Goal: Task Accomplishment & Management: Complete application form

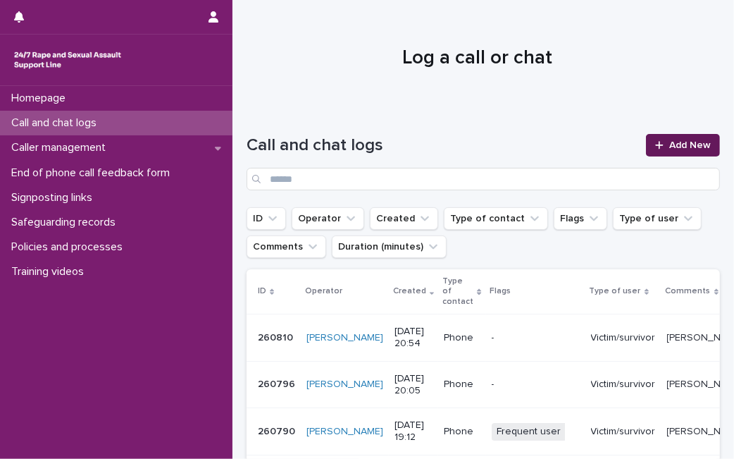
click at [646, 145] on link "Add New" at bounding box center [683, 145] width 74 height 23
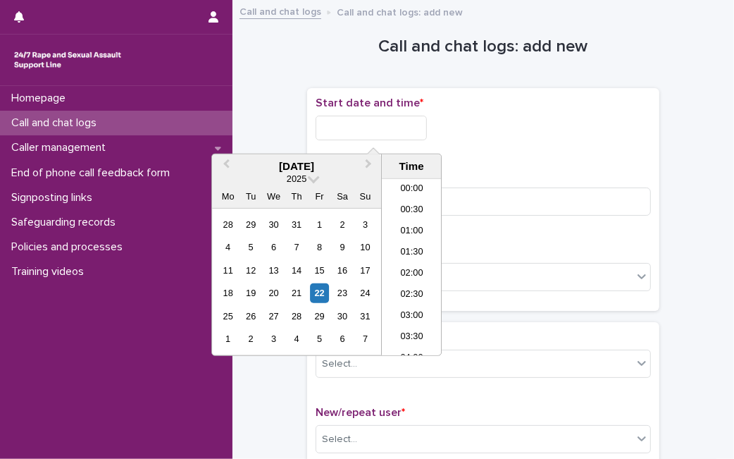
click at [426, 124] on input "text" at bounding box center [371, 128] width 111 height 25
click at [308, 292] on div "18 19 20 21 22 23 24" at bounding box center [297, 293] width 160 height 23
click at [322, 293] on div "22" at bounding box center [319, 292] width 19 height 19
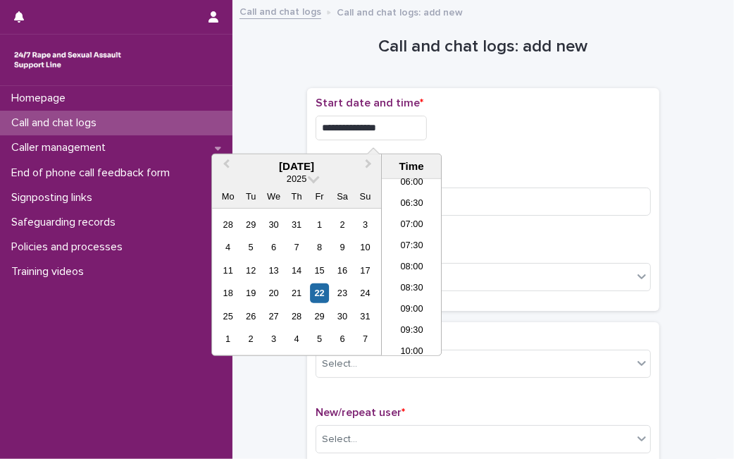
click at [416, 135] on input "**********" at bounding box center [371, 128] width 111 height 25
type input "**********"
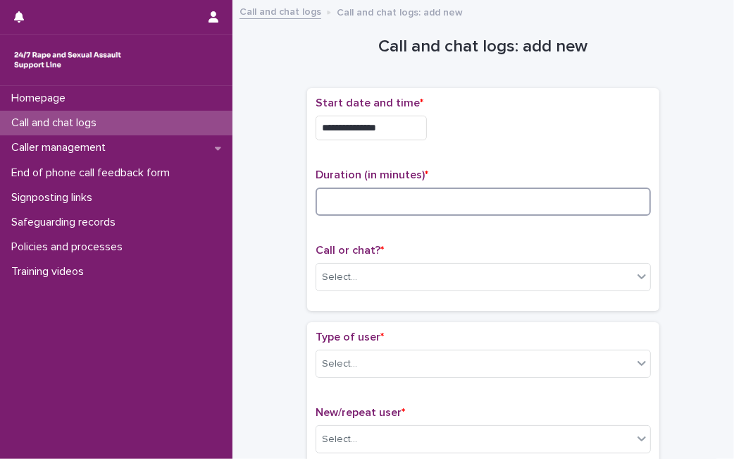
click at [477, 214] on input at bounding box center [484, 201] width 336 height 28
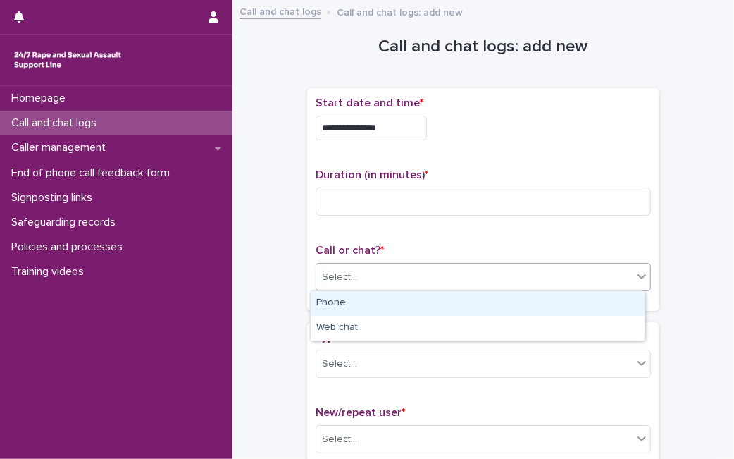
click at [395, 275] on div "Select..." at bounding box center [474, 277] width 316 height 23
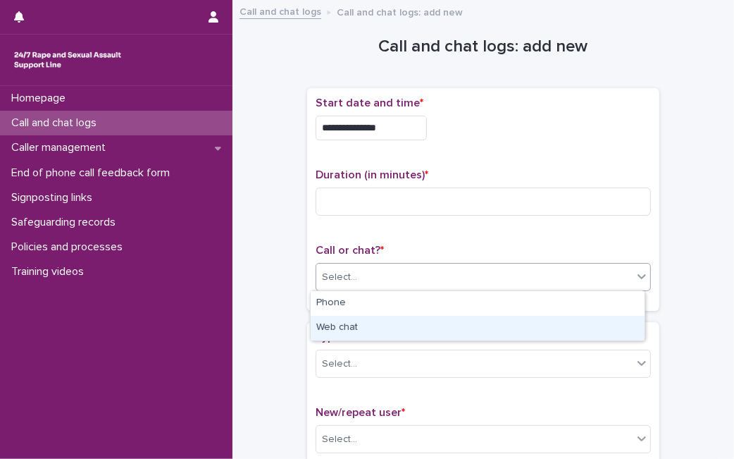
click at [383, 316] on div "Web chat" at bounding box center [478, 328] width 334 height 25
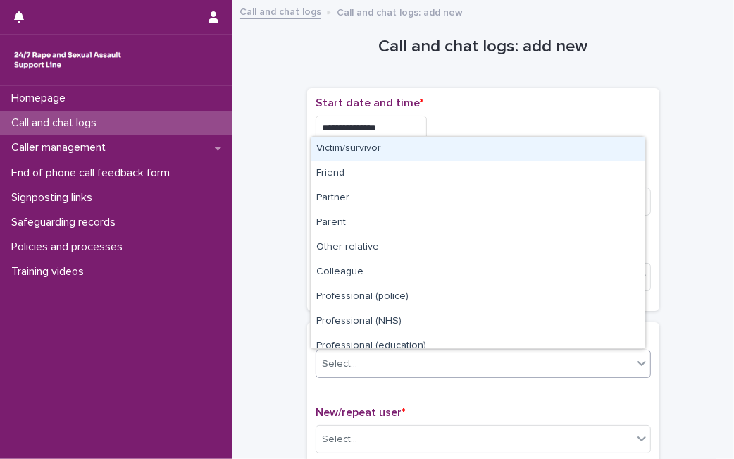
click at [374, 365] on div "Select..." at bounding box center [474, 363] width 316 height 23
click at [460, 147] on div "Victim/survivor" at bounding box center [478, 149] width 334 height 25
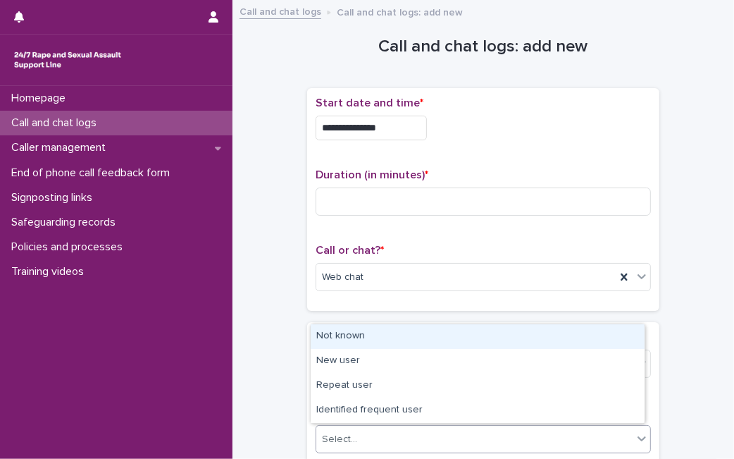
click at [357, 445] on div "Select..." at bounding box center [474, 439] width 316 height 23
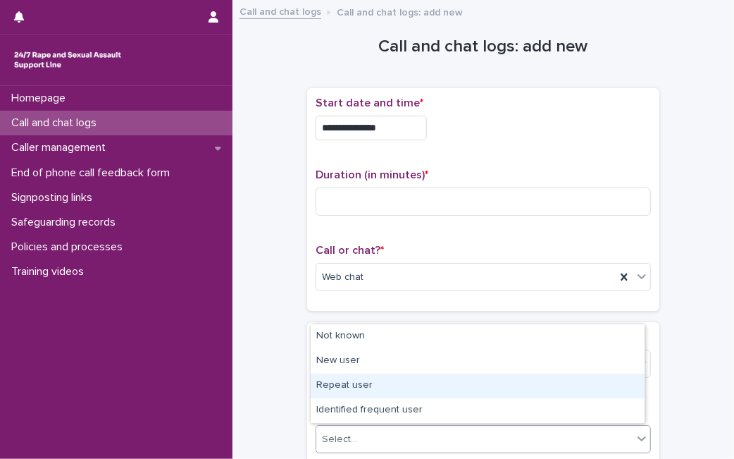
click at [388, 389] on div "Repeat user" at bounding box center [478, 386] width 334 height 25
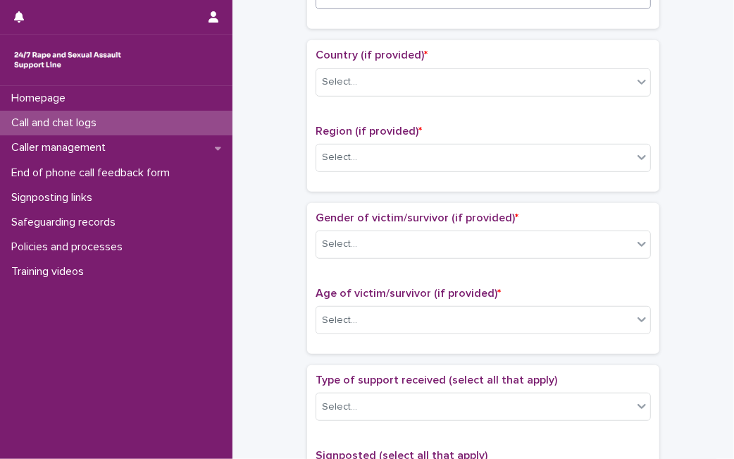
scroll to position [448, 0]
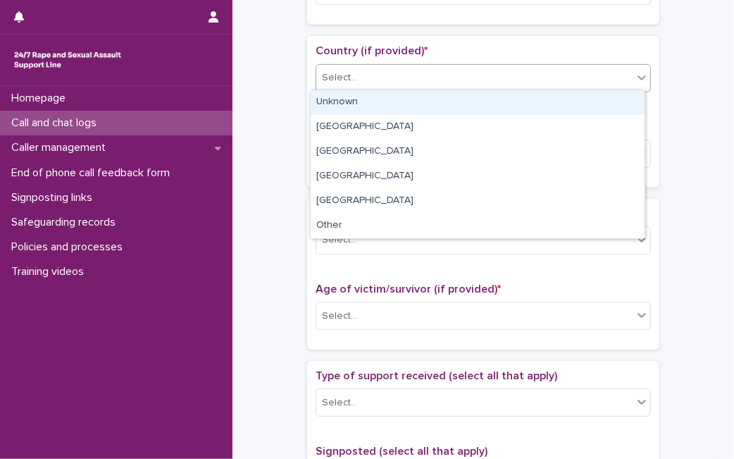
click at [340, 70] on div "Select..." at bounding box center [339, 77] width 35 height 15
click at [341, 106] on div "Unknown" at bounding box center [478, 102] width 334 height 25
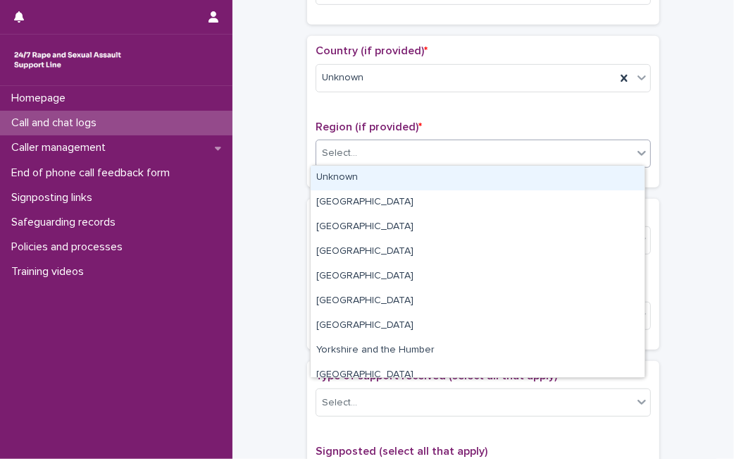
click at [359, 148] on input "text" at bounding box center [359, 153] width 1 height 12
click at [345, 170] on div "Unknown" at bounding box center [478, 178] width 334 height 25
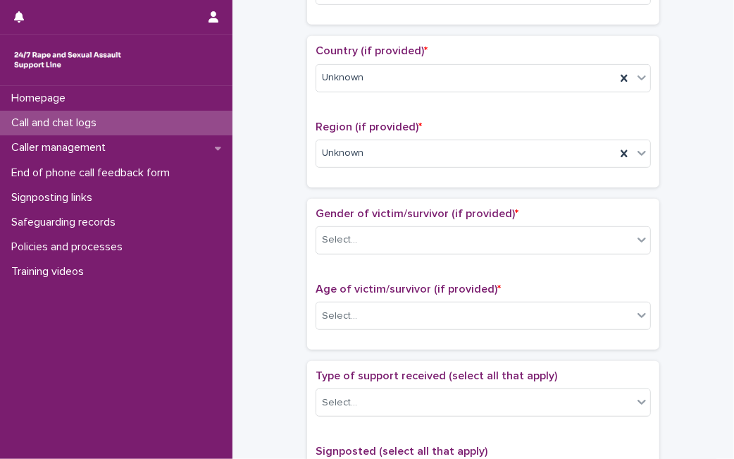
click at [387, 253] on div "Gender of victim/survivor (if provided) * Select..." at bounding box center [484, 236] width 336 height 59
click at [395, 243] on div "Select..." at bounding box center [474, 239] width 316 height 23
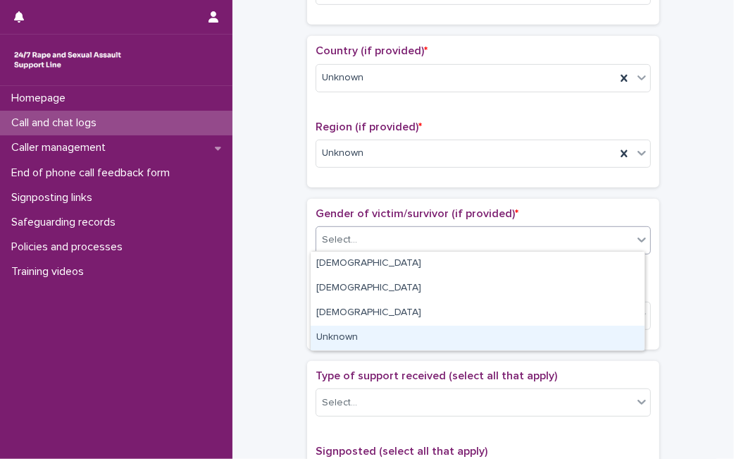
click at [384, 337] on div "Unknown" at bounding box center [478, 338] width 334 height 25
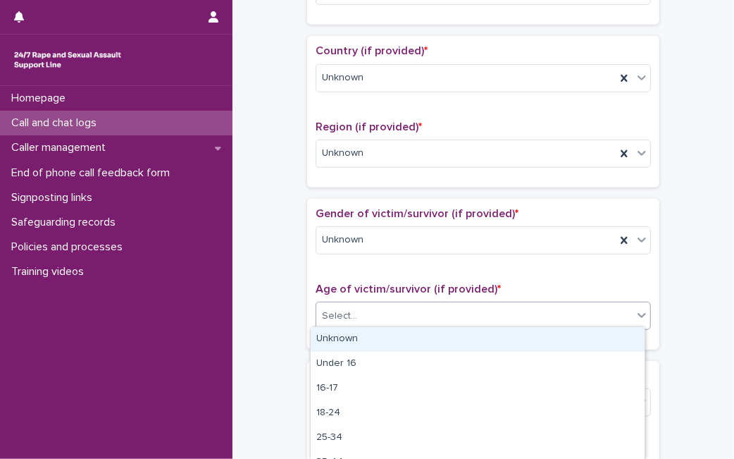
click at [402, 305] on div "Select..." at bounding box center [474, 316] width 316 height 23
click at [379, 345] on div "Unknown" at bounding box center [478, 339] width 334 height 25
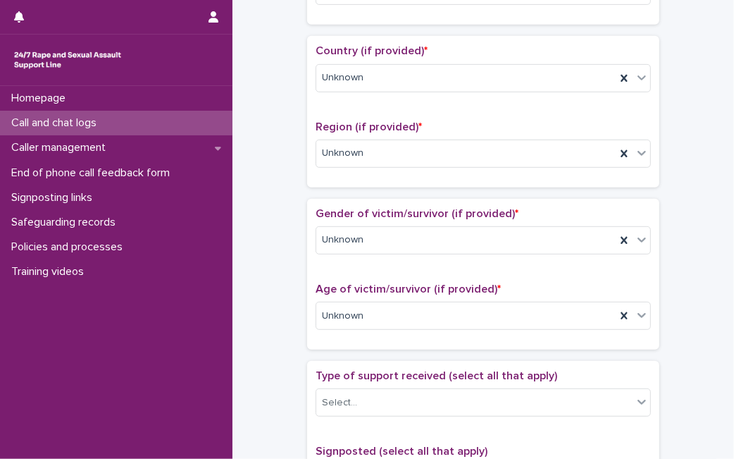
click at [269, 279] on div "**********" at bounding box center [484, 280] width 474 height 1441
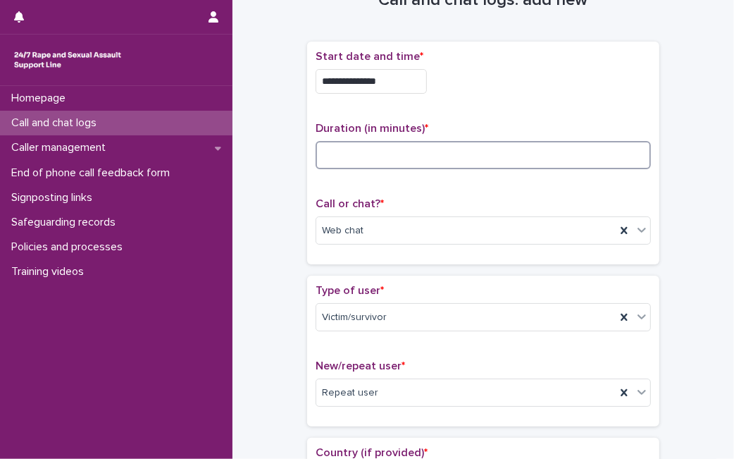
click at [483, 151] on input at bounding box center [484, 155] width 336 height 28
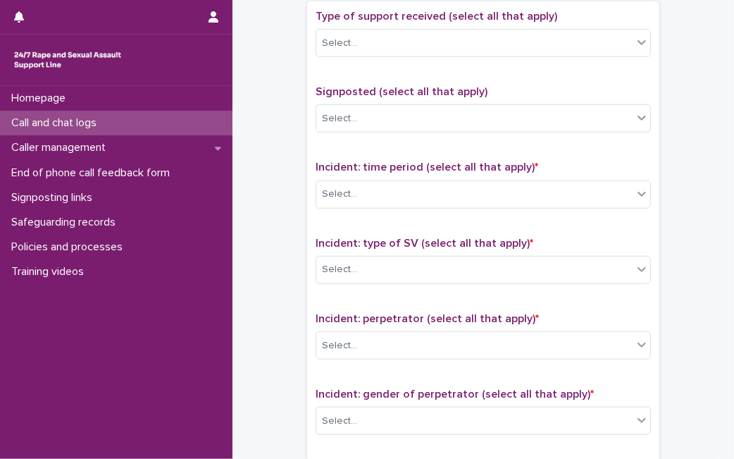
scroll to position [811, 0]
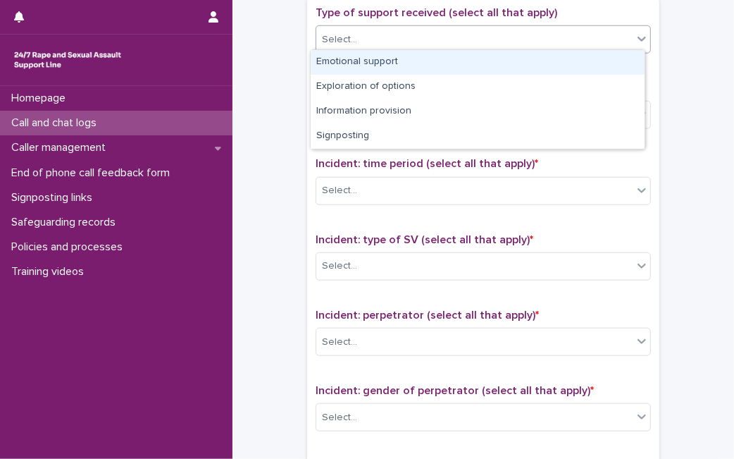
click at [608, 37] on div "Select..." at bounding box center [474, 39] width 316 height 23
click at [588, 61] on div "Emotional support" at bounding box center [478, 62] width 334 height 25
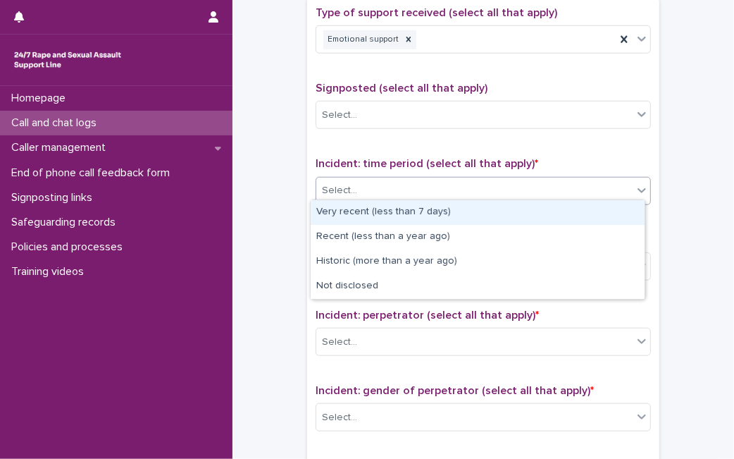
click at [521, 185] on div "Select..." at bounding box center [474, 190] width 316 height 23
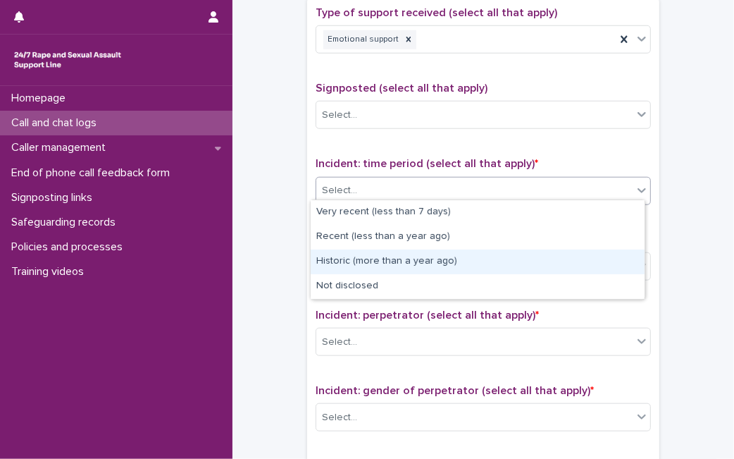
click at [469, 264] on div "Historic (more than a year ago)" at bounding box center [478, 262] width 334 height 25
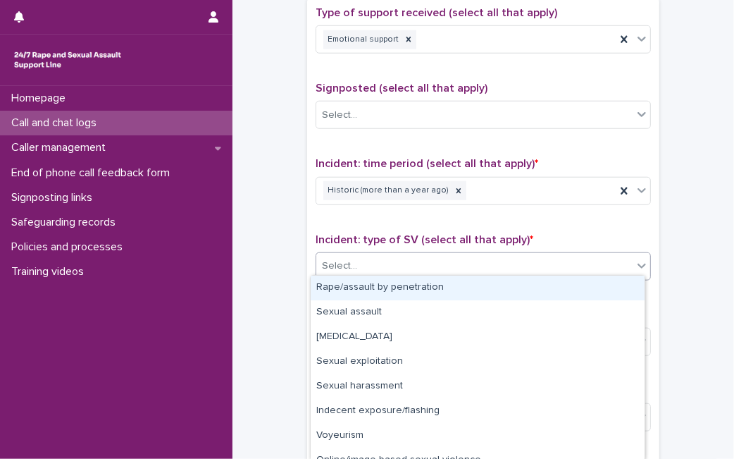
click at [469, 264] on div "Select..." at bounding box center [474, 265] width 316 height 23
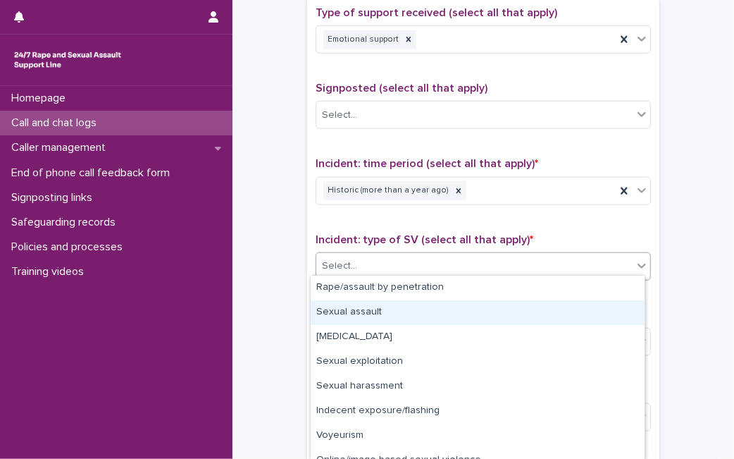
click at [442, 305] on div "Sexual assault" at bounding box center [478, 312] width 334 height 25
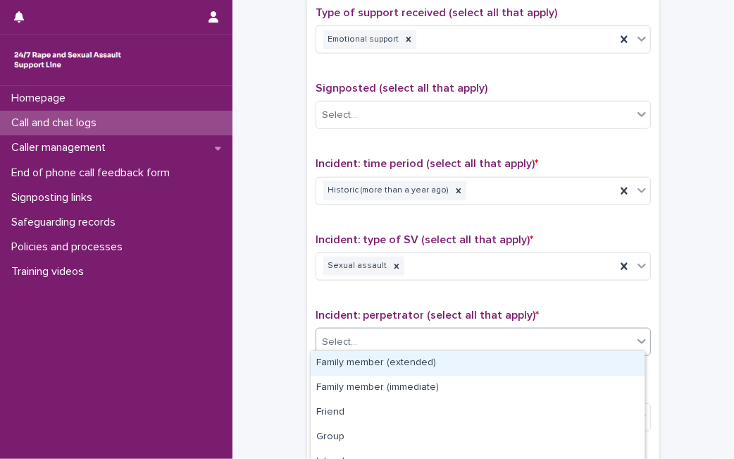
click at [429, 339] on div "Select..." at bounding box center [474, 342] width 316 height 23
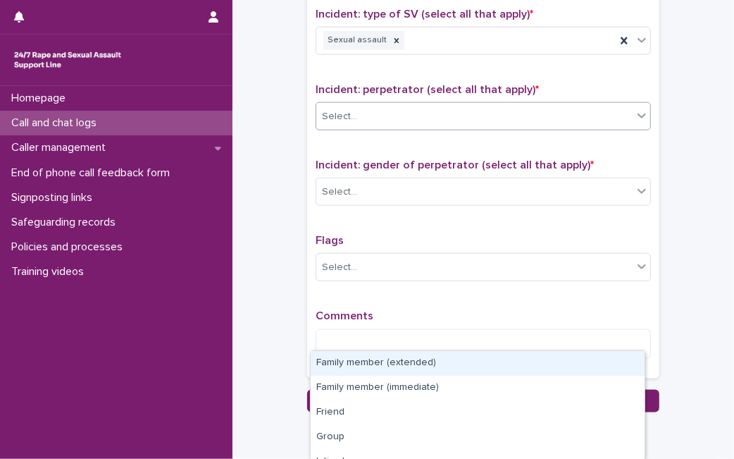
scroll to position [1043, 0]
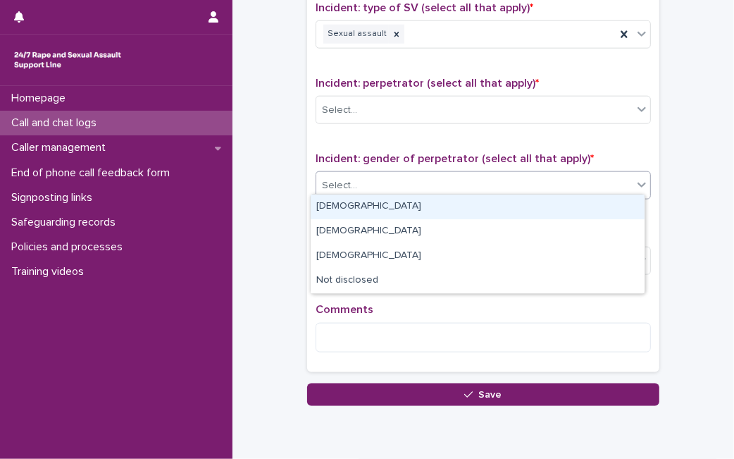
click at [607, 176] on div "Select..." at bounding box center [474, 185] width 316 height 23
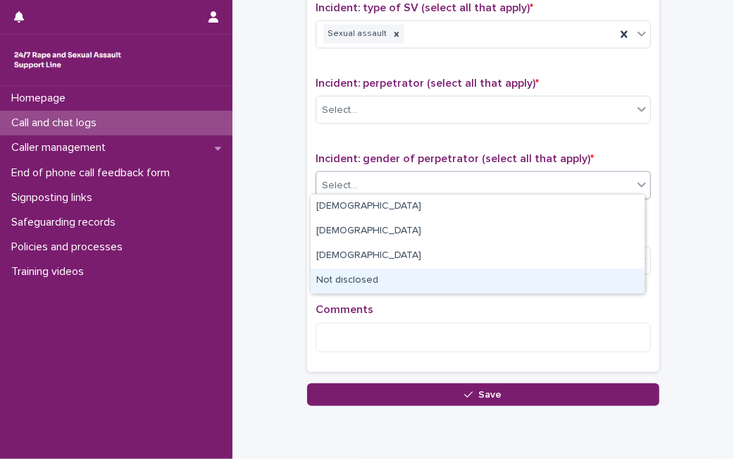
click at [488, 276] on div "Not disclosed" at bounding box center [478, 281] width 334 height 25
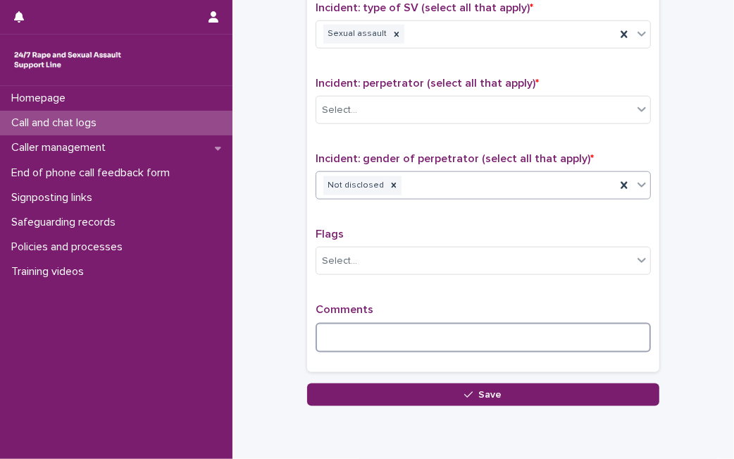
click at [455, 328] on textarea at bounding box center [484, 338] width 336 height 30
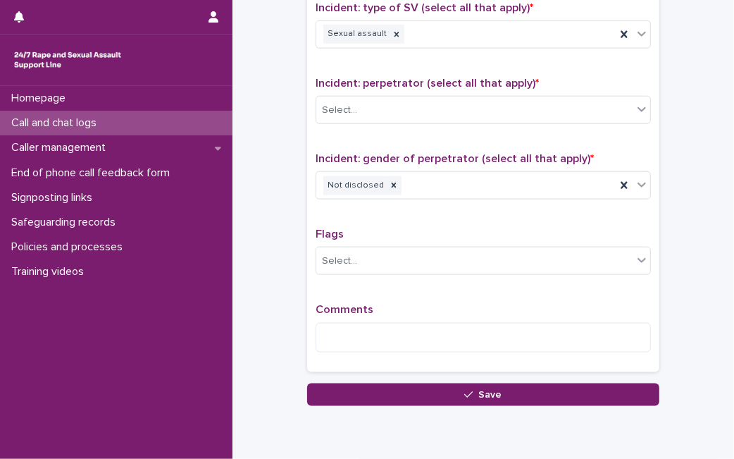
click at [521, 88] on div "Incident: perpetrator (select all that apply) * Select..." at bounding box center [484, 106] width 336 height 59
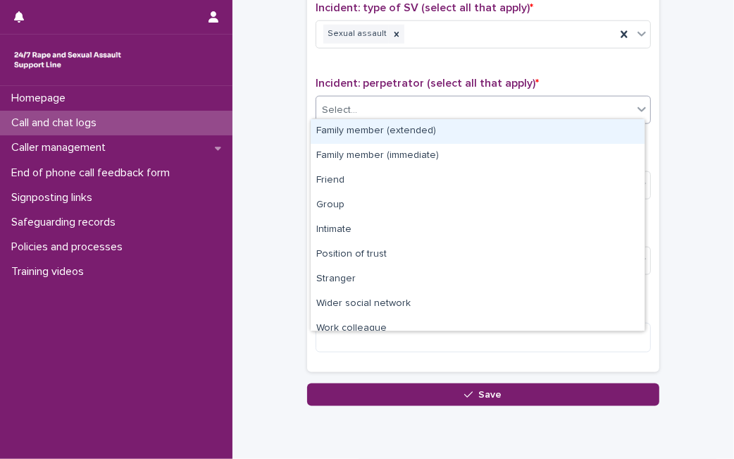
click at [514, 108] on div "Select..." at bounding box center [474, 110] width 316 height 23
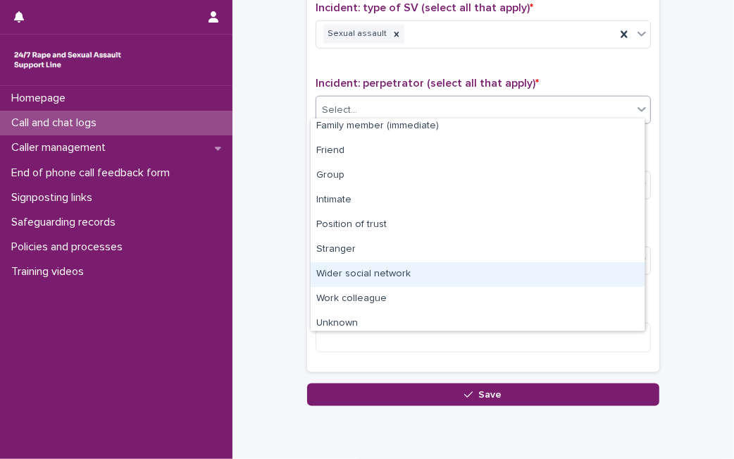
scroll to position [60, 0]
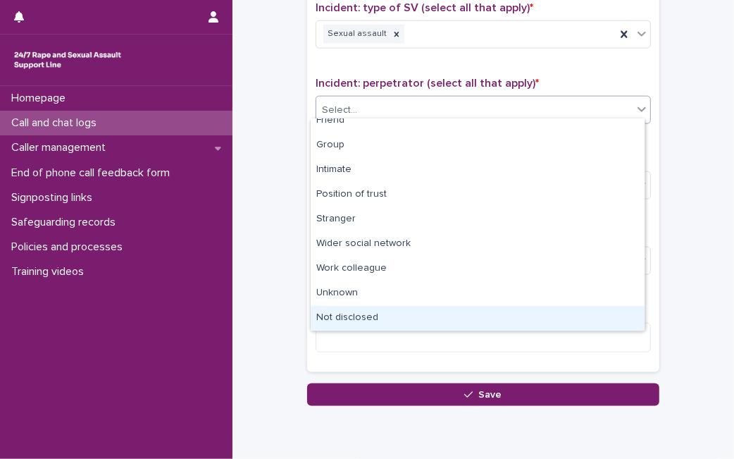
click at [608, 307] on div "Not disclosed" at bounding box center [478, 318] width 334 height 25
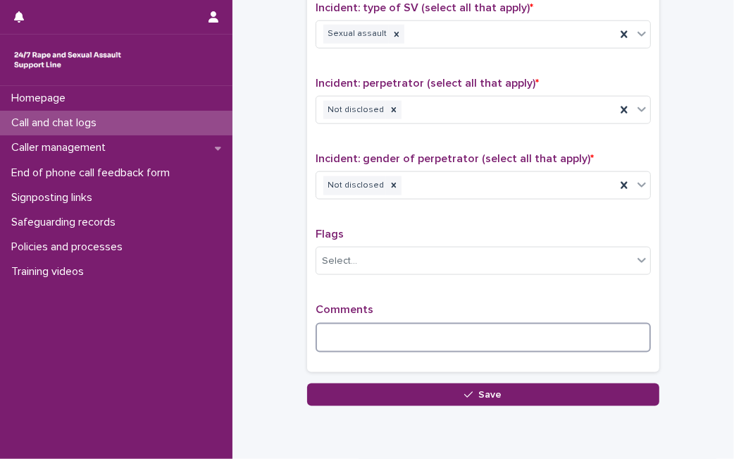
click at [567, 325] on textarea at bounding box center [484, 338] width 336 height 30
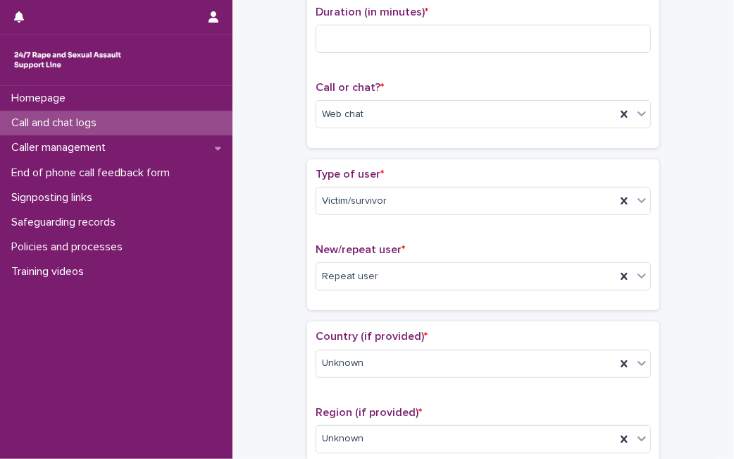
scroll to position [178, 0]
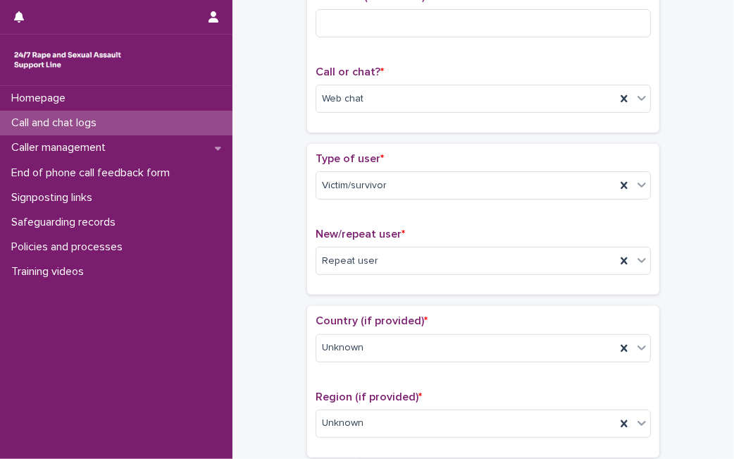
type textarea "**********"
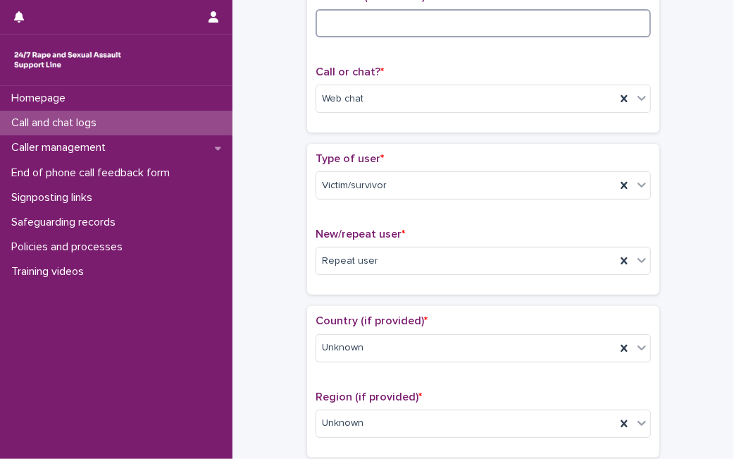
click at [371, 31] on input at bounding box center [484, 23] width 336 height 28
type input "**"
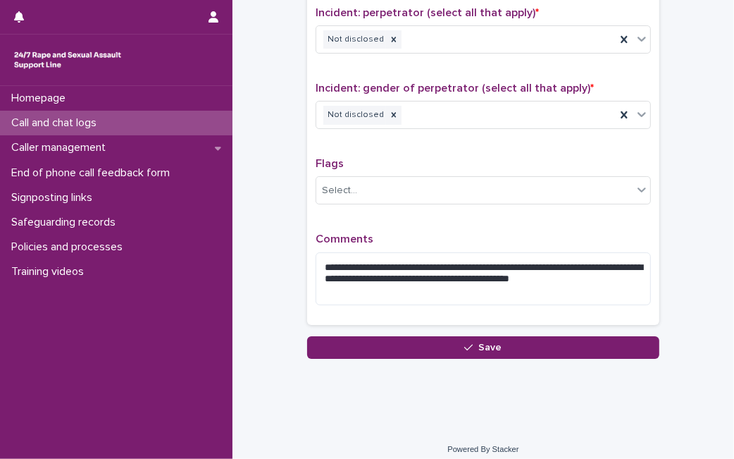
scroll to position [1117, 0]
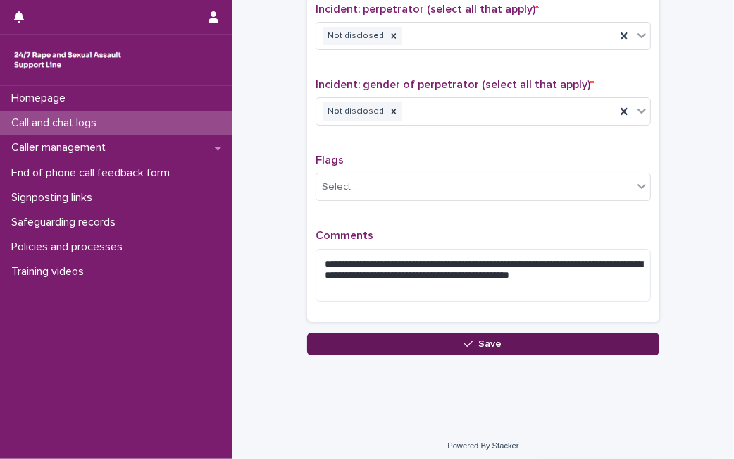
click at [419, 345] on button "Save" at bounding box center [483, 344] width 352 height 23
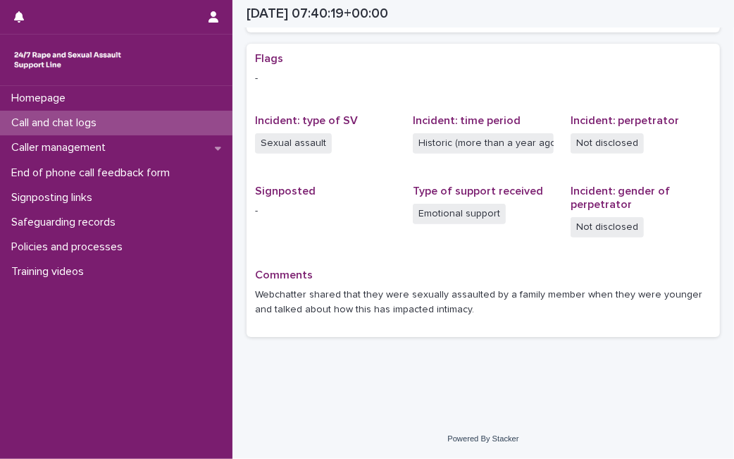
scroll to position [276, 0]
click at [131, 132] on div "Call and chat logs" at bounding box center [116, 123] width 233 height 25
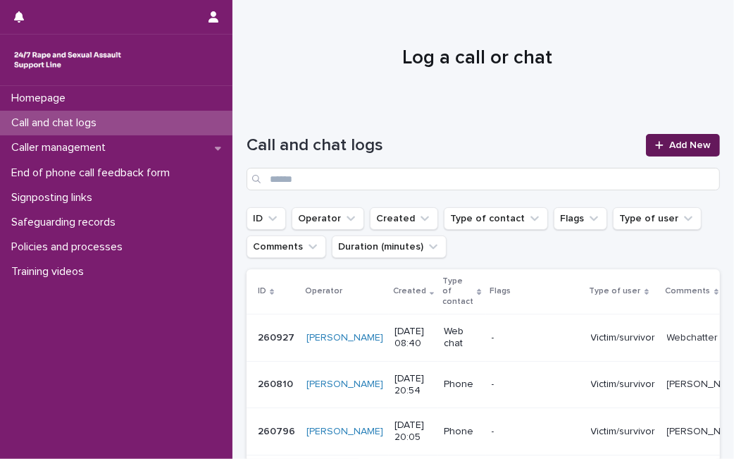
click at [670, 148] on span "Add New" at bounding box center [691, 145] width 42 height 10
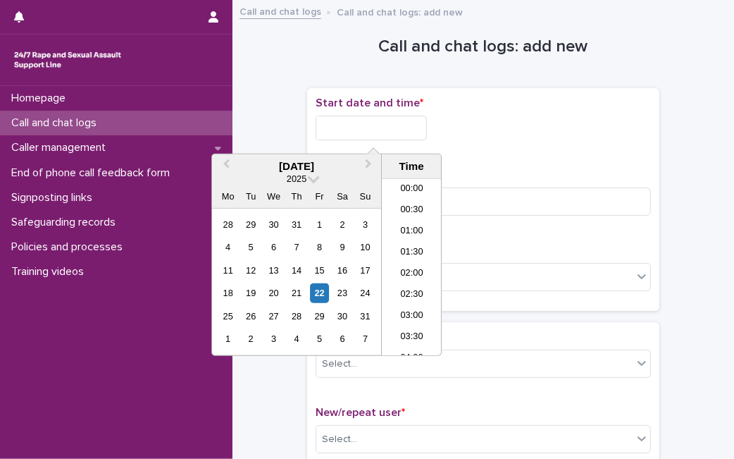
click at [358, 139] on input "text" at bounding box center [371, 128] width 111 height 25
click at [317, 289] on div "22" at bounding box center [319, 292] width 19 height 19
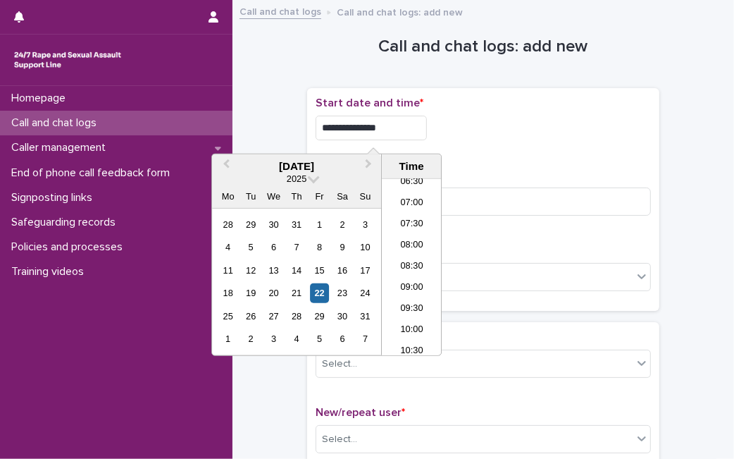
click at [414, 118] on input "**********" at bounding box center [371, 128] width 111 height 25
type input "**********"
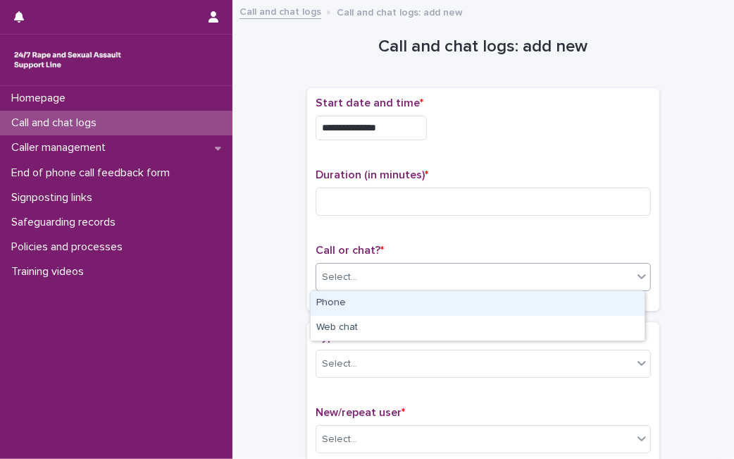
click at [589, 269] on div "Select..." at bounding box center [474, 277] width 316 height 23
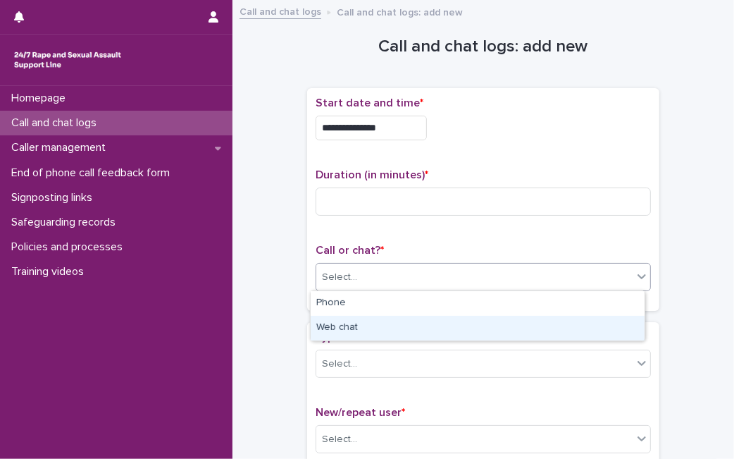
click at [549, 319] on div "Web chat" at bounding box center [478, 328] width 334 height 25
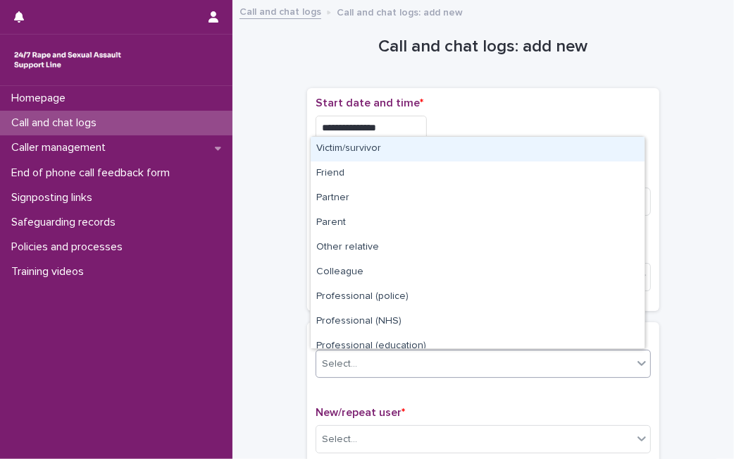
click at [517, 365] on div "Select..." at bounding box center [474, 363] width 316 height 23
click at [505, 159] on div "Victim/survivor" at bounding box center [478, 149] width 334 height 25
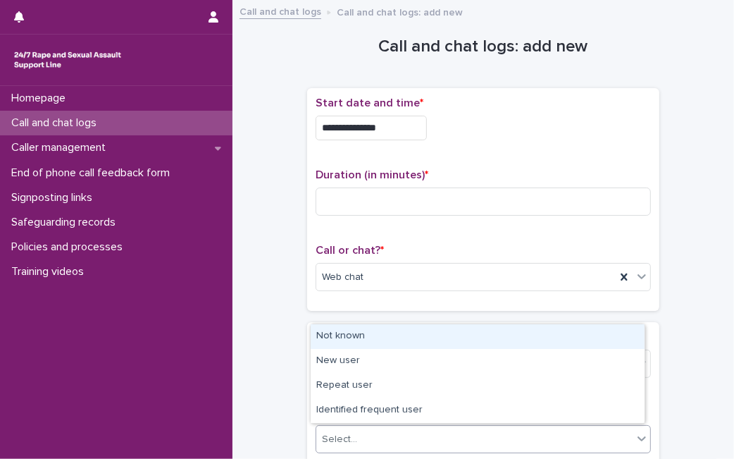
click at [421, 425] on div "Select..." at bounding box center [484, 439] width 336 height 28
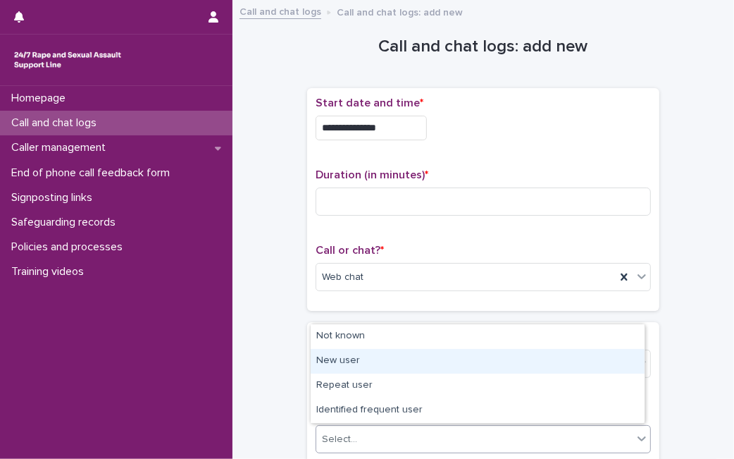
click at [407, 363] on div "New user" at bounding box center [478, 361] width 334 height 25
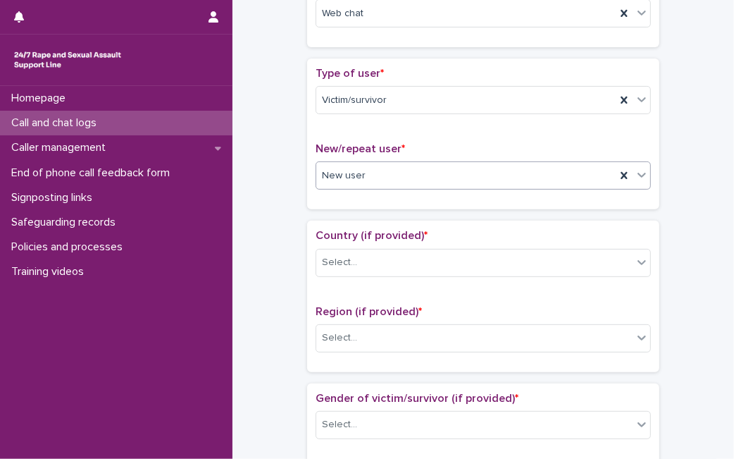
scroll to position [381, 0]
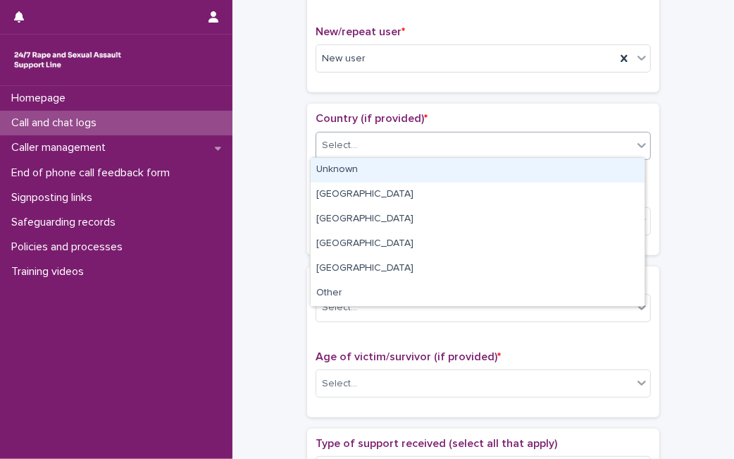
click at [600, 134] on div "Select..." at bounding box center [474, 145] width 316 height 23
click at [562, 172] on div "Unknown" at bounding box center [478, 170] width 334 height 25
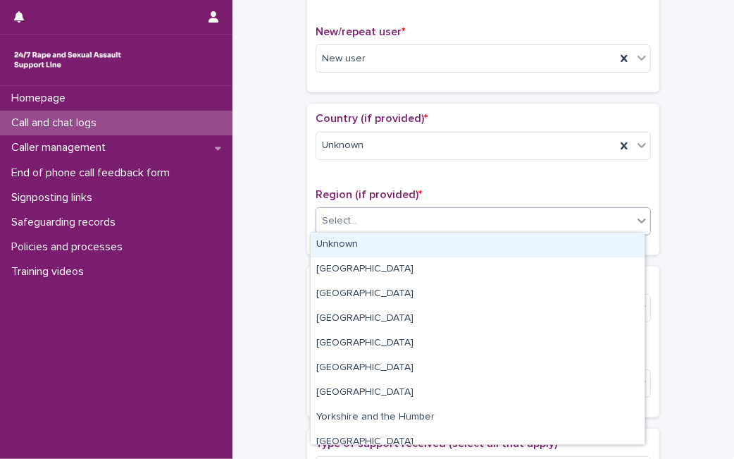
drag, startPoint x: 521, startPoint y: 220, endPoint x: 506, endPoint y: 247, distance: 31.2
click at [506, 247] on body "**********" at bounding box center [367, 229] width 734 height 459
click at [506, 247] on div "Unknown" at bounding box center [478, 245] width 334 height 25
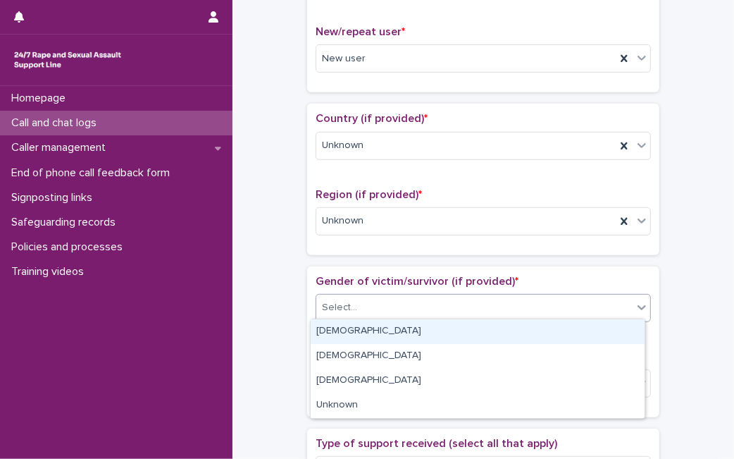
click at [464, 311] on div "Select..." at bounding box center [474, 307] width 316 height 23
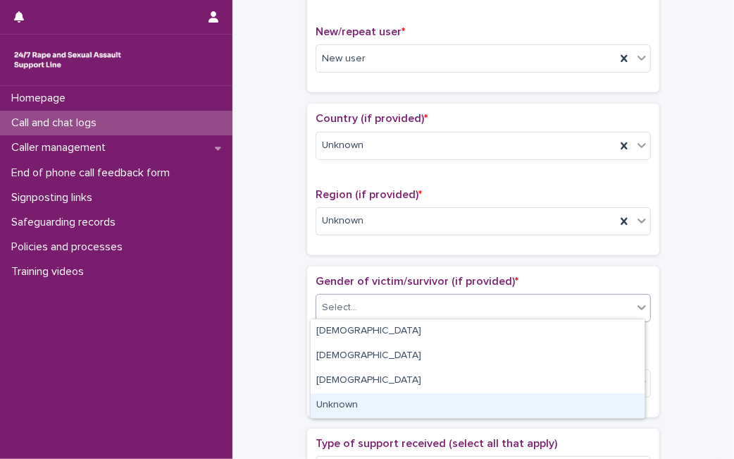
click at [429, 398] on div "Unknown" at bounding box center [478, 405] width 334 height 25
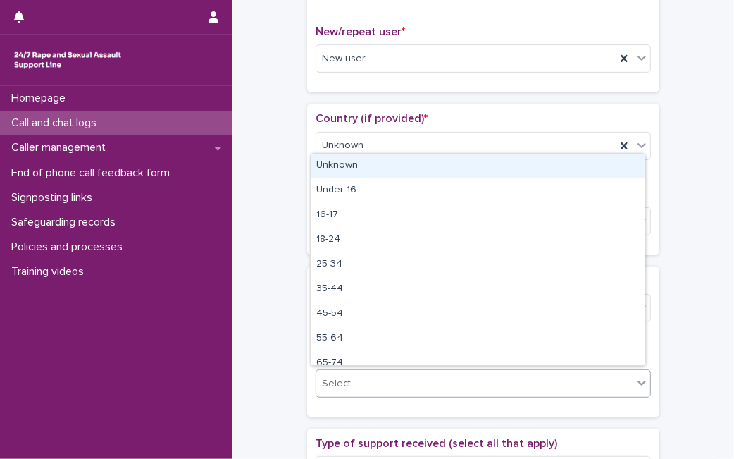
click at [433, 389] on div "Select..." at bounding box center [474, 383] width 316 height 23
click at [459, 172] on div "Unknown" at bounding box center [478, 166] width 334 height 25
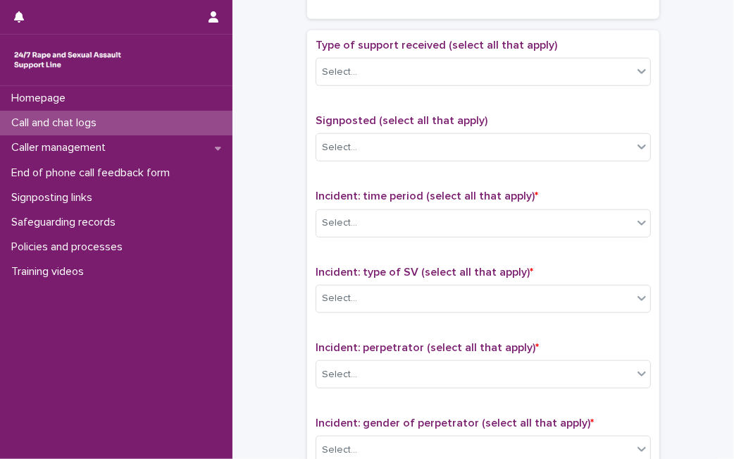
scroll to position [783, 0]
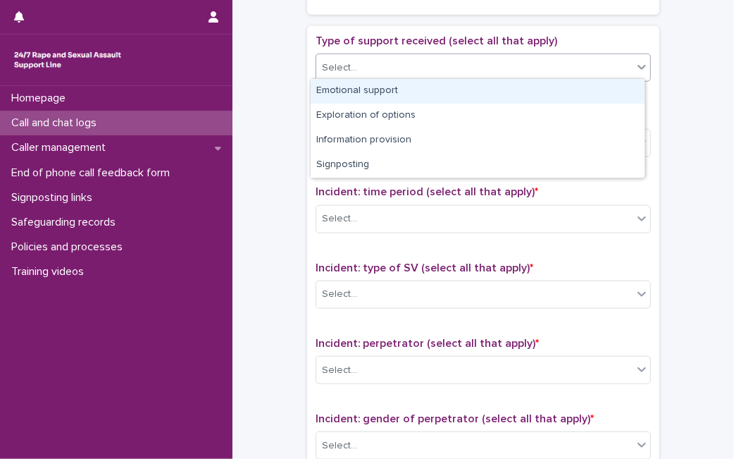
click at [605, 56] on div "Select..." at bounding box center [474, 67] width 316 height 23
click at [580, 79] on div "Emotional support" at bounding box center [478, 91] width 334 height 25
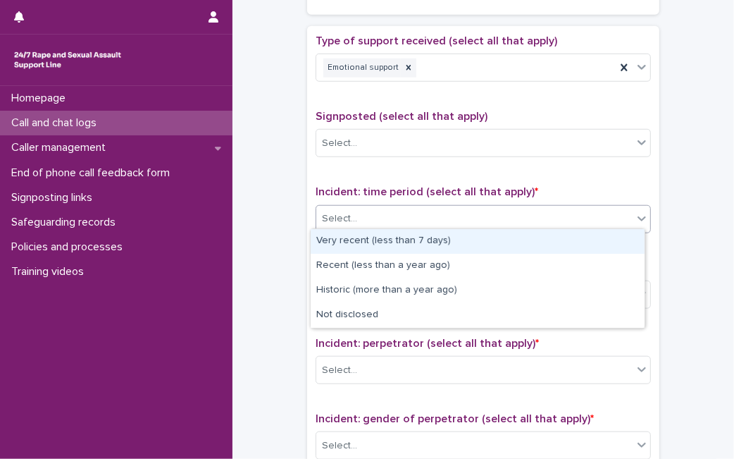
click at [481, 220] on div "Select..." at bounding box center [474, 218] width 316 height 23
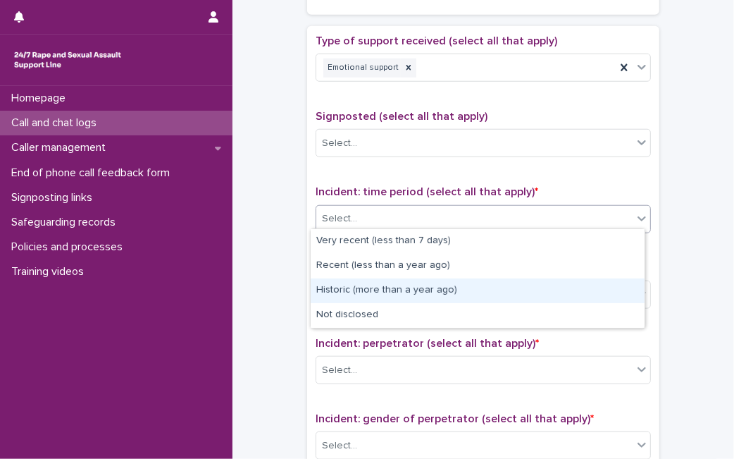
click at [441, 293] on div "Historic (more than a year ago)" at bounding box center [478, 290] width 334 height 25
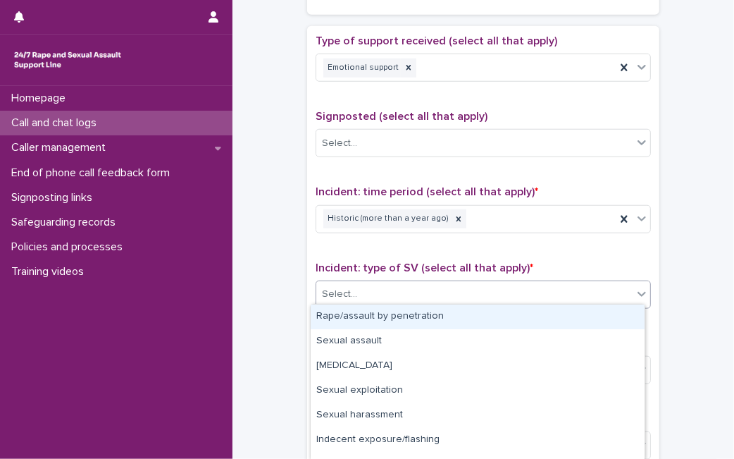
click at [441, 293] on div "Select..." at bounding box center [474, 294] width 316 height 23
click at [638, 216] on icon at bounding box center [642, 218] width 8 height 5
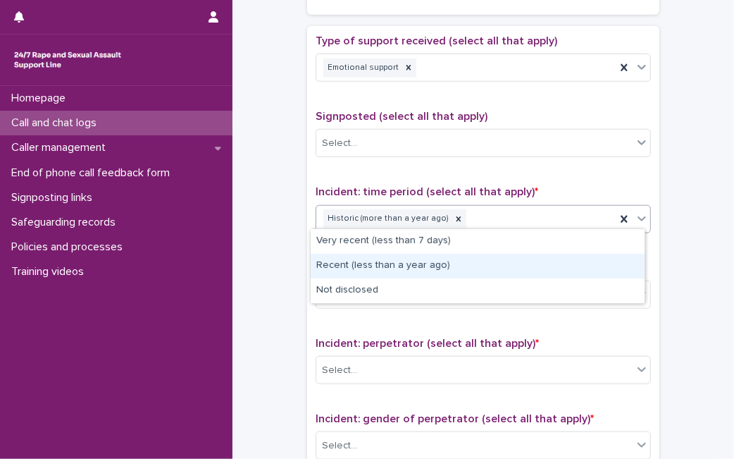
click at [560, 254] on div "Recent (less than a year ago)" at bounding box center [478, 266] width 334 height 25
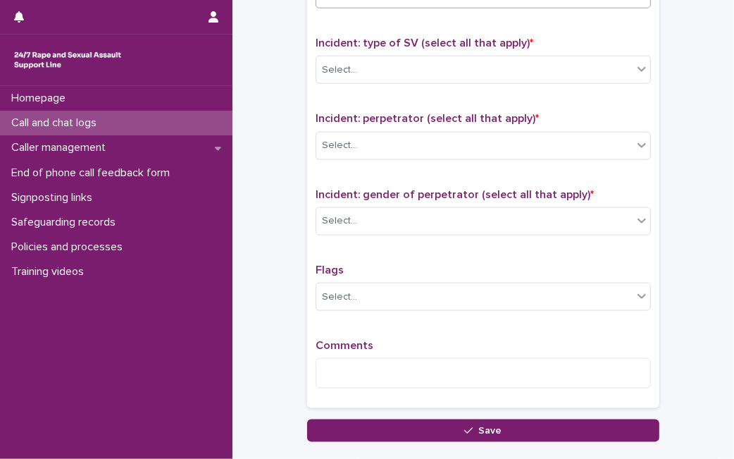
scroll to position [1041, 0]
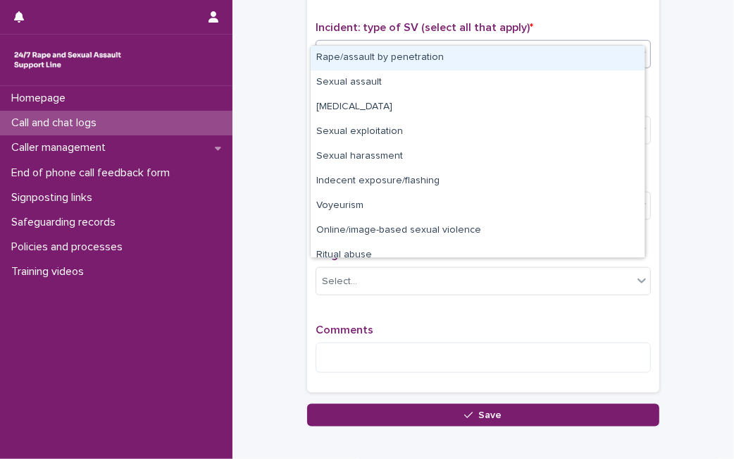
click at [634, 42] on div at bounding box center [642, 53] width 17 height 25
click at [584, 56] on div "Rape/assault by penetration" at bounding box center [478, 58] width 334 height 25
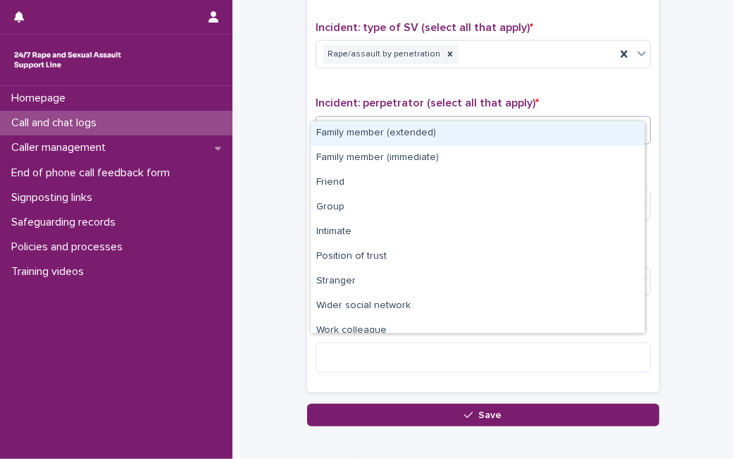
click at [549, 118] on div "Select..." at bounding box center [474, 129] width 316 height 23
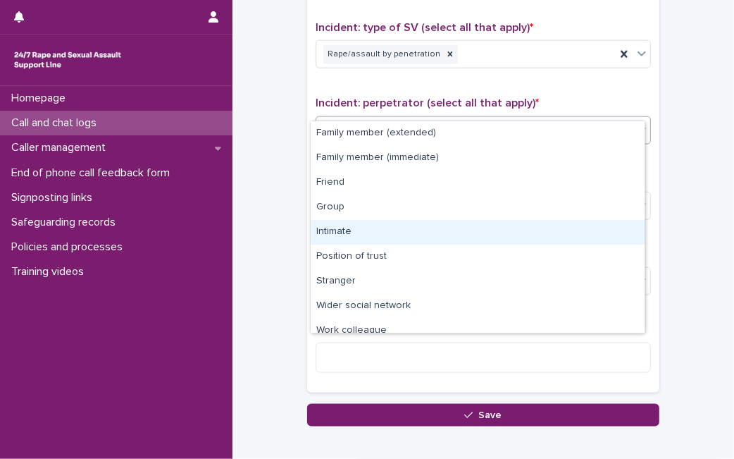
click at [513, 235] on div "Intimate" at bounding box center [478, 232] width 334 height 25
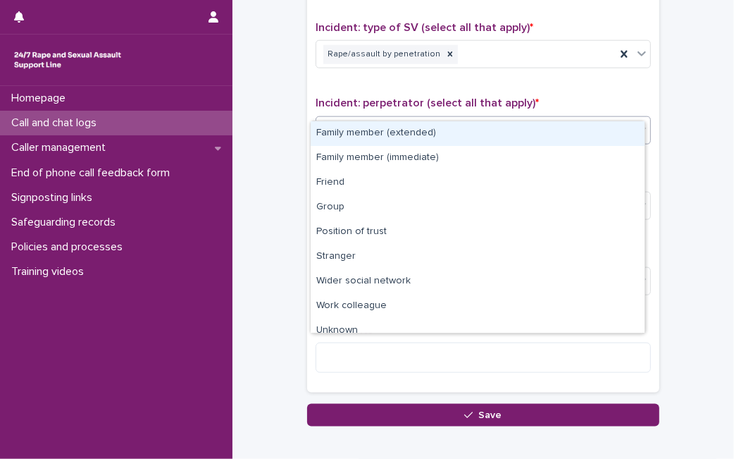
click at [635, 123] on icon at bounding box center [642, 130] width 14 height 14
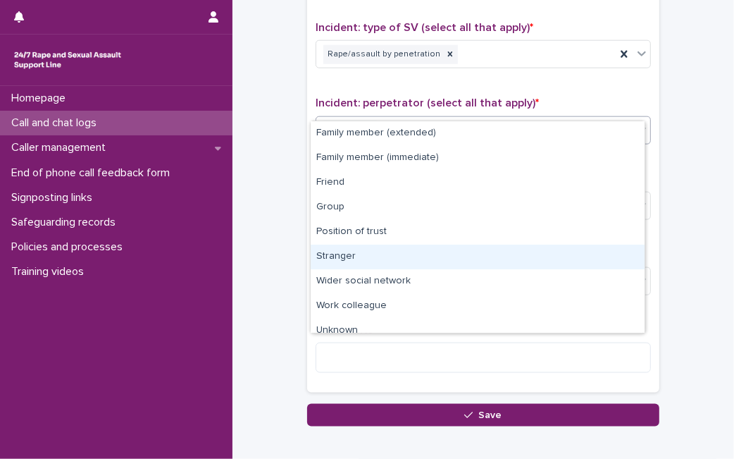
click at [503, 249] on div "Stranger" at bounding box center [478, 257] width 334 height 25
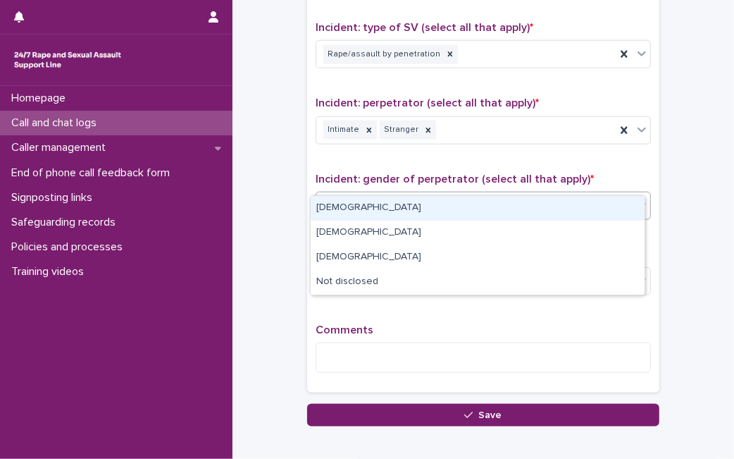
click at [517, 194] on div "Select..." at bounding box center [474, 205] width 316 height 23
click at [473, 197] on div "[DEMOGRAPHIC_DATA]" at bounding box center [478, 208] width 334 height 25
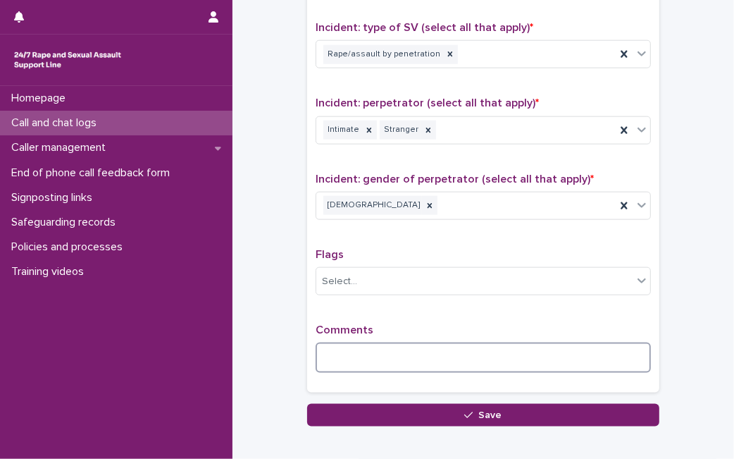
click at [396, 343] on textarea at bounding box center [484, 358] width 336 height 30
click at [419, 343] on textarea "**********" at bounding box center [484, 358] width 336 height 30
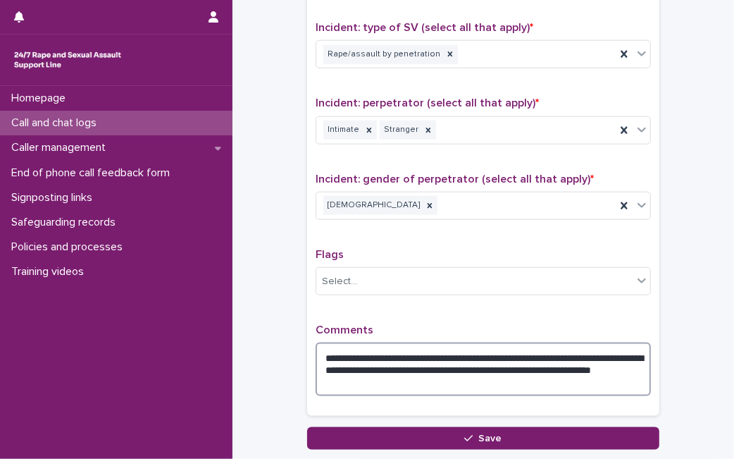
type textarea "**********"
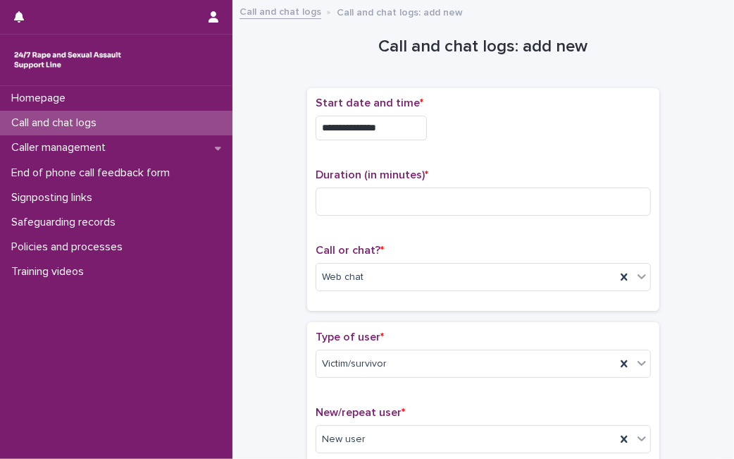
scroll to position [98, 0]
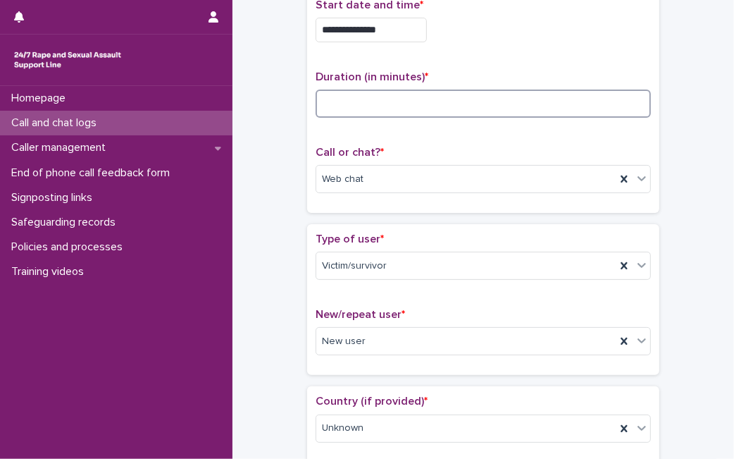
click at [367, 93] on input at bounding box center [484, 104] width 336 height 28
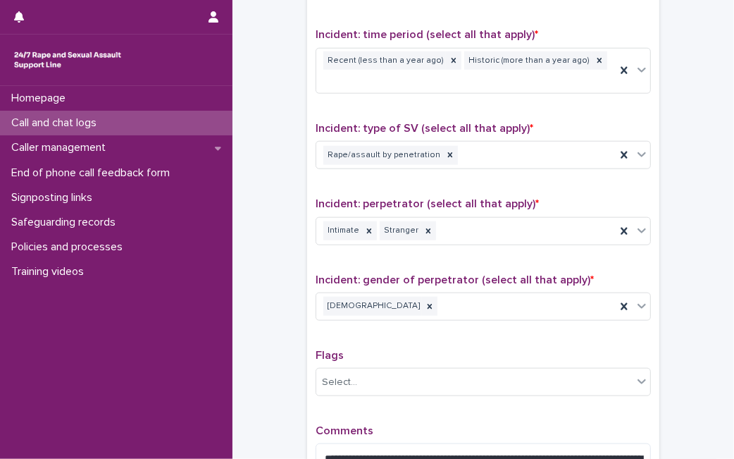
scroll to position [1117, 0]
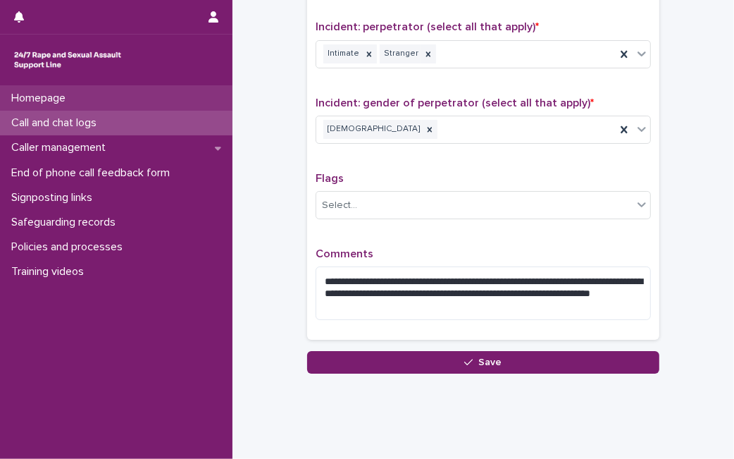
type input "**"
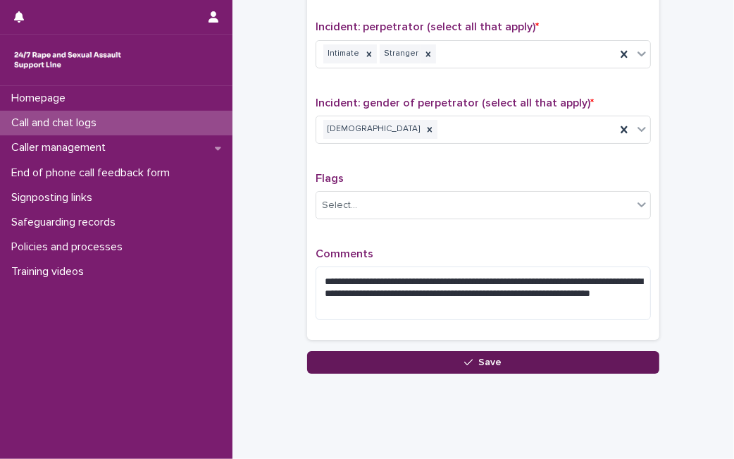
click at [417, 351] on button "Save" at bounding box center [483, 362] width 352 height 23
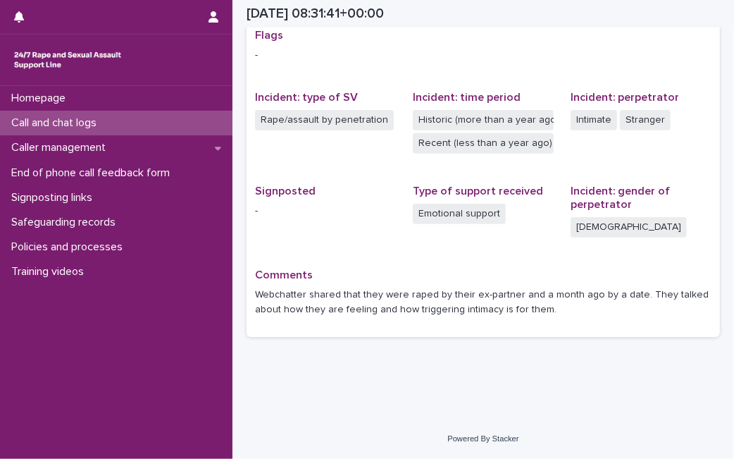
scroll to position [298, 0]
